Goal: Task Accomplishment & Management: Complete application form

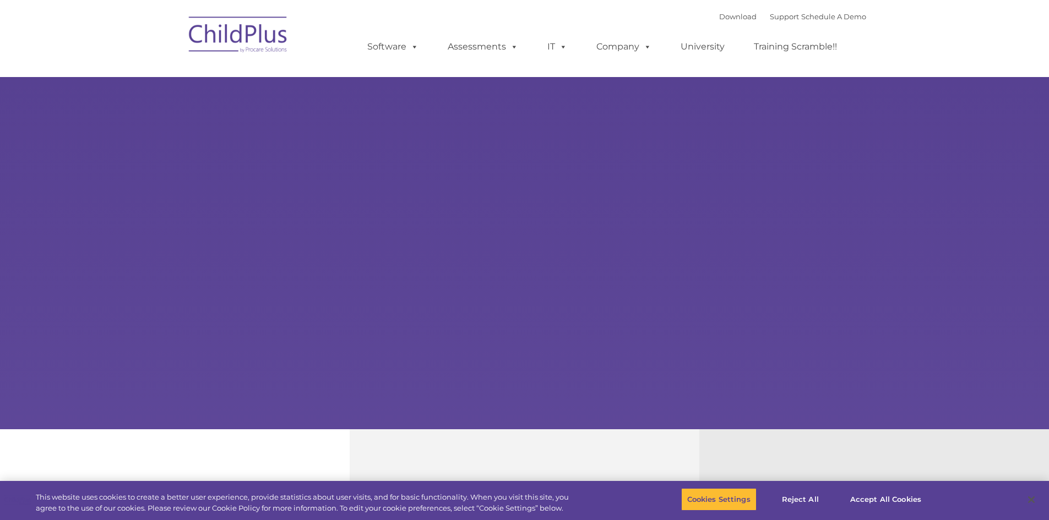
select select "MEDIUM"
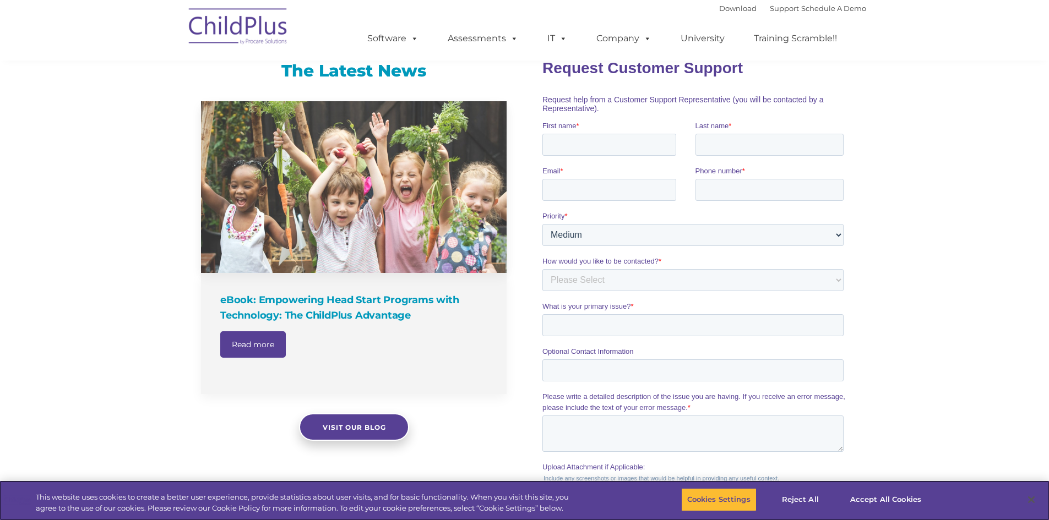
scroll to position [667, 0]
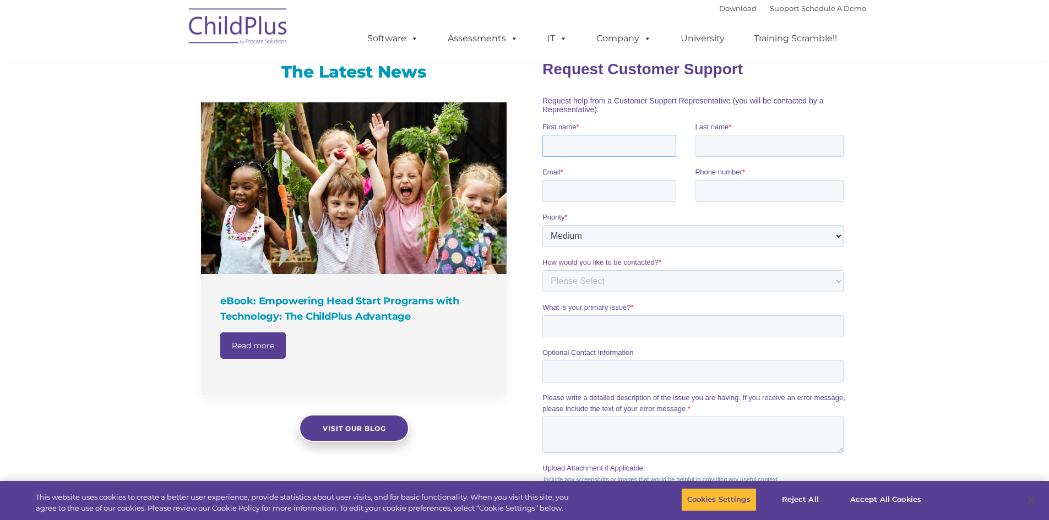
click at [623, 141] on input "First name *" at bounding box center [609, 145] width 134 height 22
type input "[PERSON_NAME]"
type input "V"
type input "[PERSON_NAME]"
type input "[EMAIL_ADDRESS][DOMAIN_NAME]"
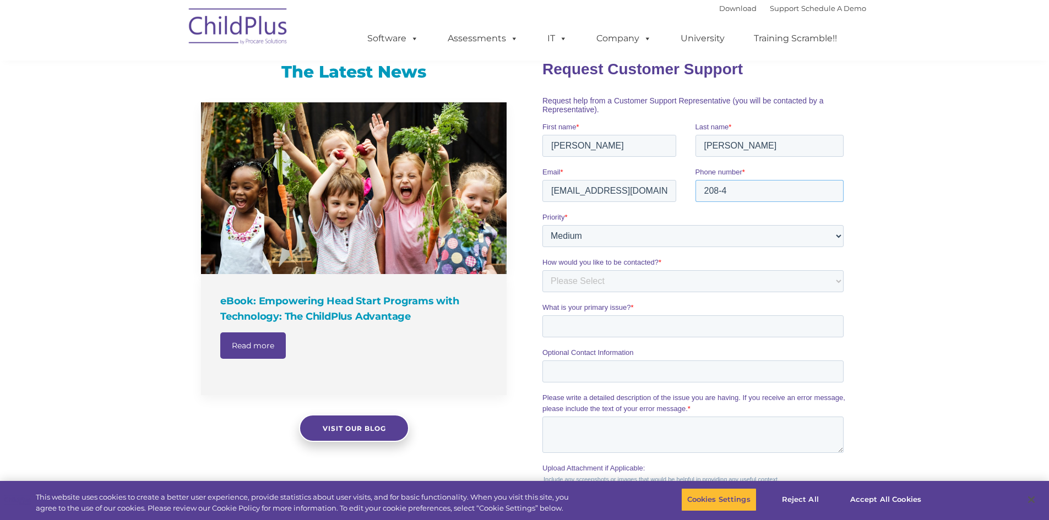
type input "[PHONE_NUMBER]"
select select "MEDIUM"
select select "Email"
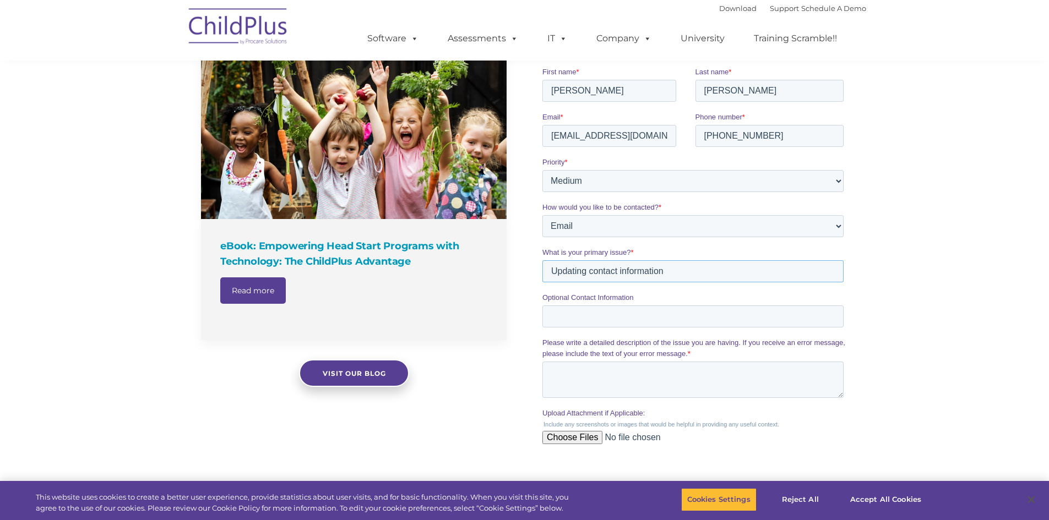
scroll to position [833, 0]
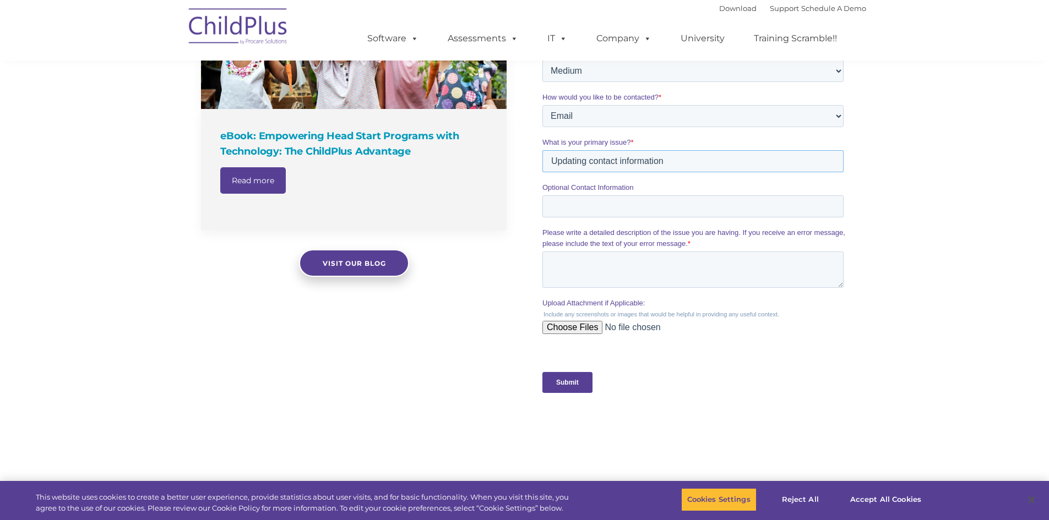
type input "Updating contact information"
click at [642, 263] on textarea "Please write a detailed description of the issue you are having. If you receive…" at bounding box center [692, 270] width 301 height 36
drag, startPoint x: 942, startPoint y: 282, endPoint x: 934, endPoint y: 281, distance: 7.8
click at [942, 282] on div "The Latest News eBook: Empowering Head Start Programs with Technology: The Chil…" at bounding box center [524, 162] width 1049 height 581
click at [613, 275] on textarea "Please write a detailed description of the issue you are having. If you receive…" at bounding box center [692, 270] width 301 height 36
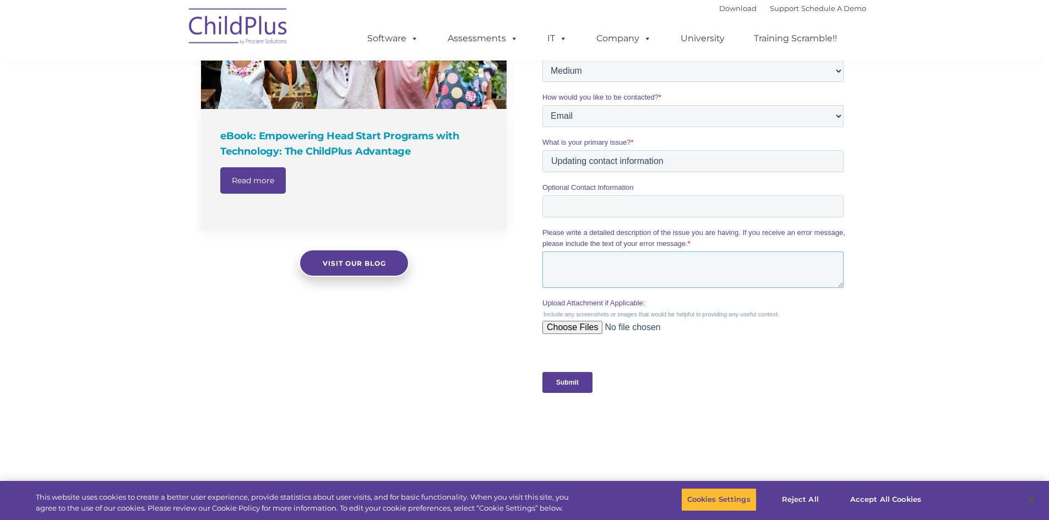
paste textarea "Hi my name is [PERSON_NAME] and I work for Community Council of [US_STATE]. I a…"
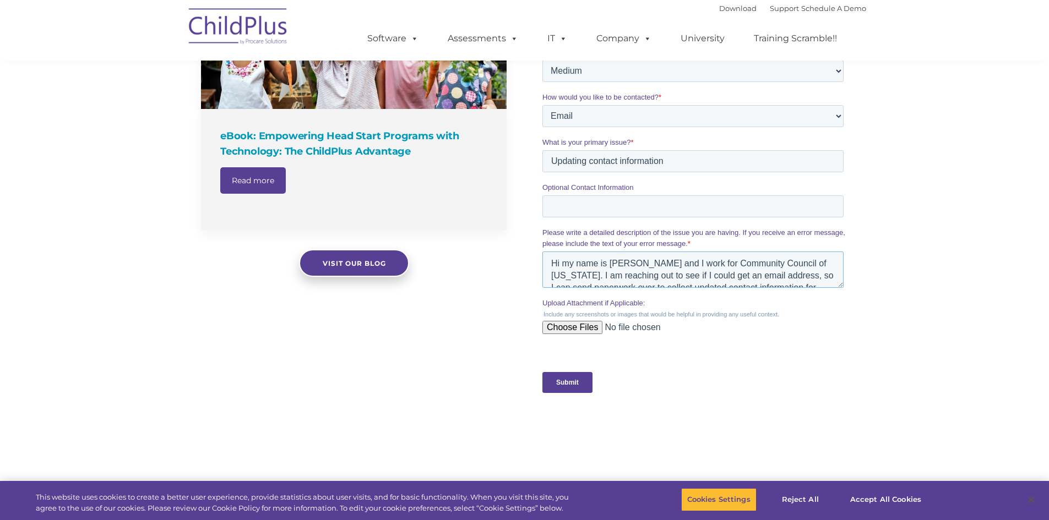
scroll to position [18, 0]
type textarea "Hi my name is [PERSON_NAME] and I work for Community Council of [US_STATE]. I a…"
click at [581, 336] on input "Upload Attachment if Applicable:" at bounding box center [692, 332] width 301 height 22
type input "C:\fakepath\Vendor Information Form.docx"
click at [569, 388] on input "Submit" at bounding box center [567, 382] width 50 height 21
